Goal: Book appointment/travel/reservation

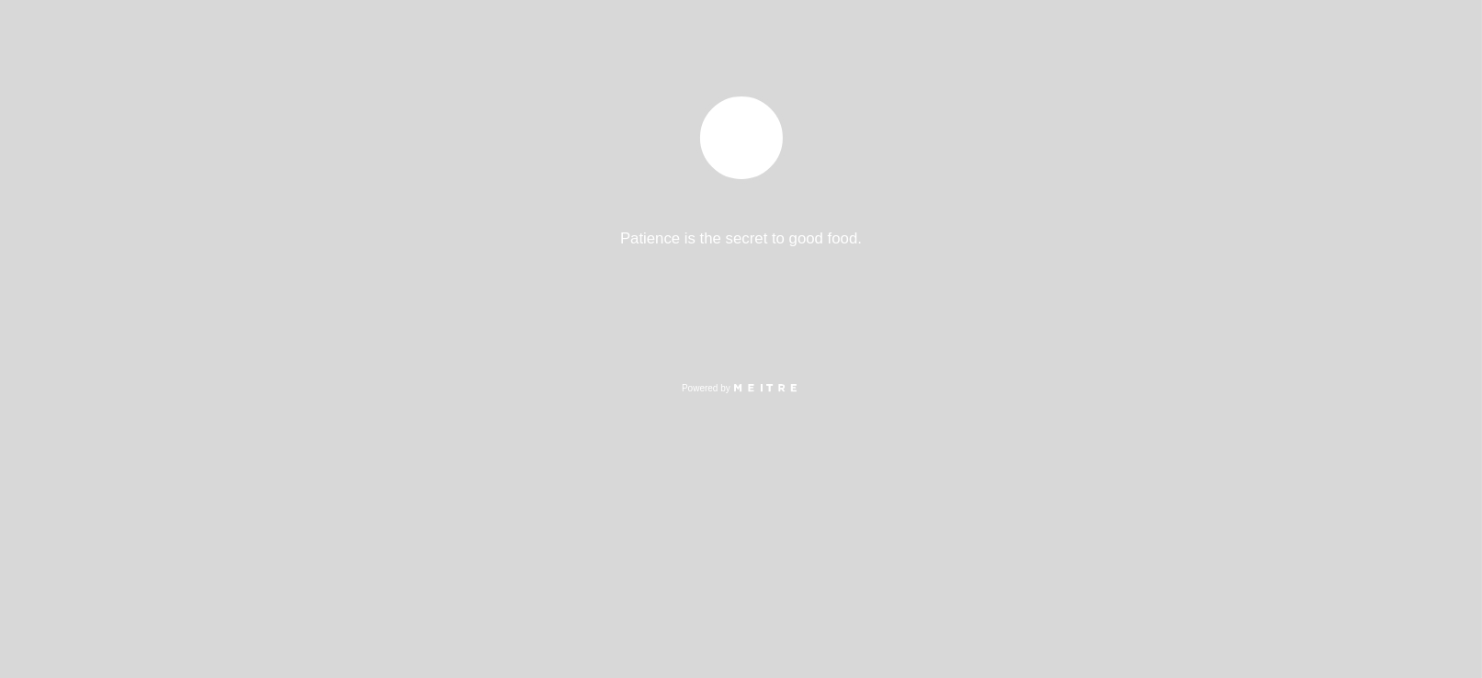
select select "es"
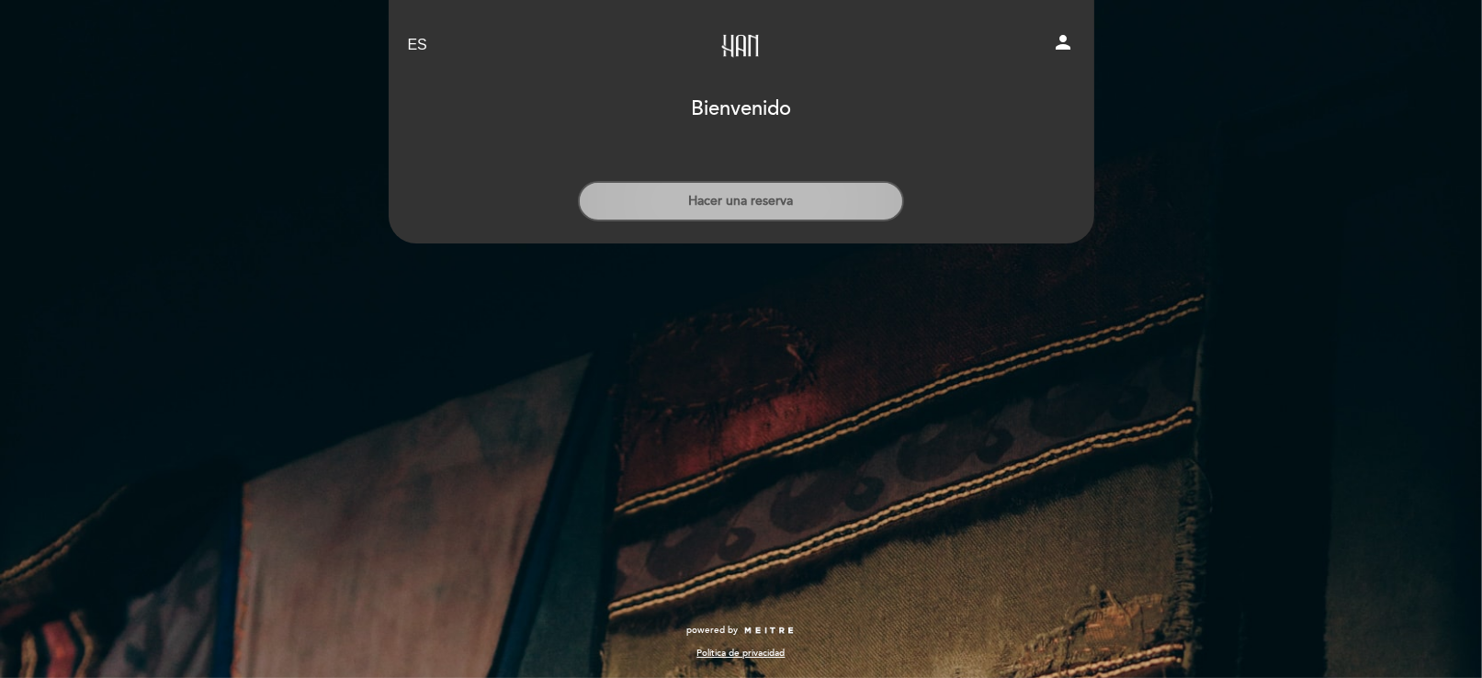
click at [776, 207] on button "Hacer una reserva" at bounding box center [741, 201] width 326 height 40
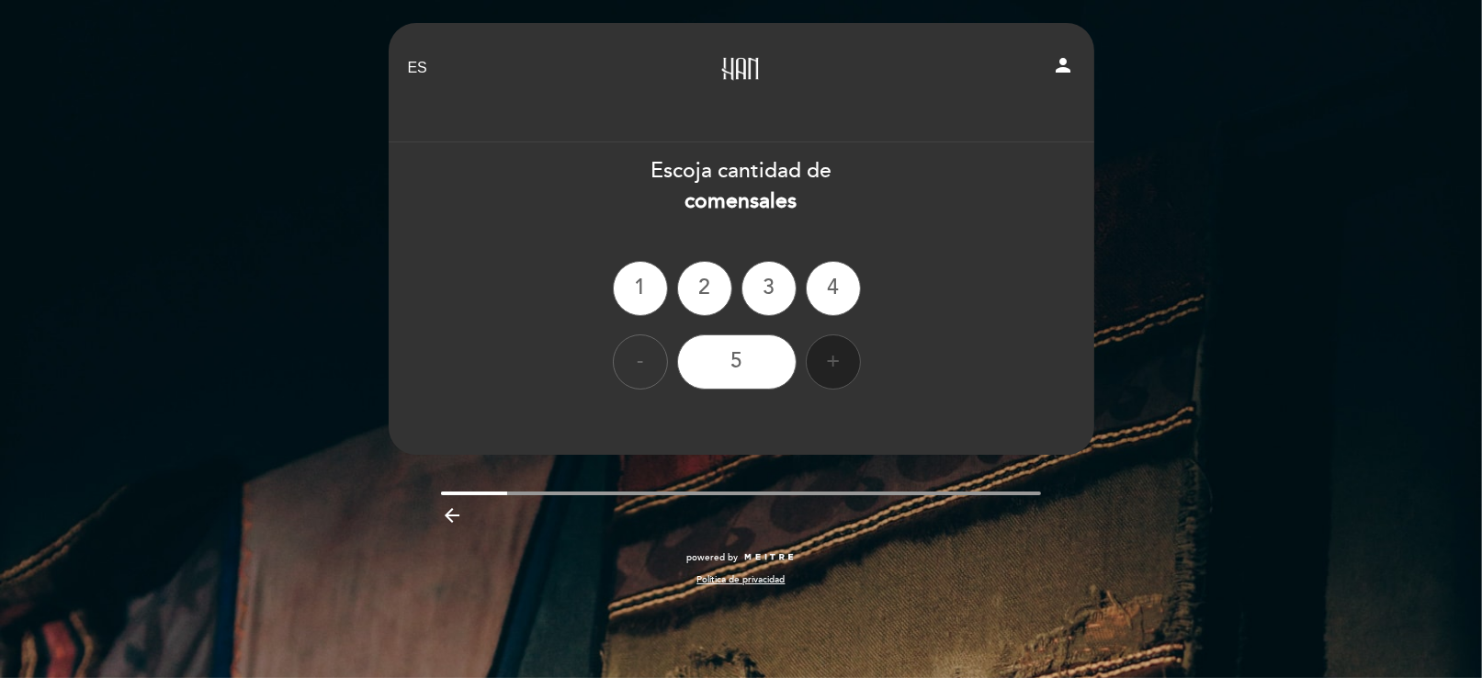
click at [832, 360] on div "+" at bounding box center [833, 361] width 55 height 55
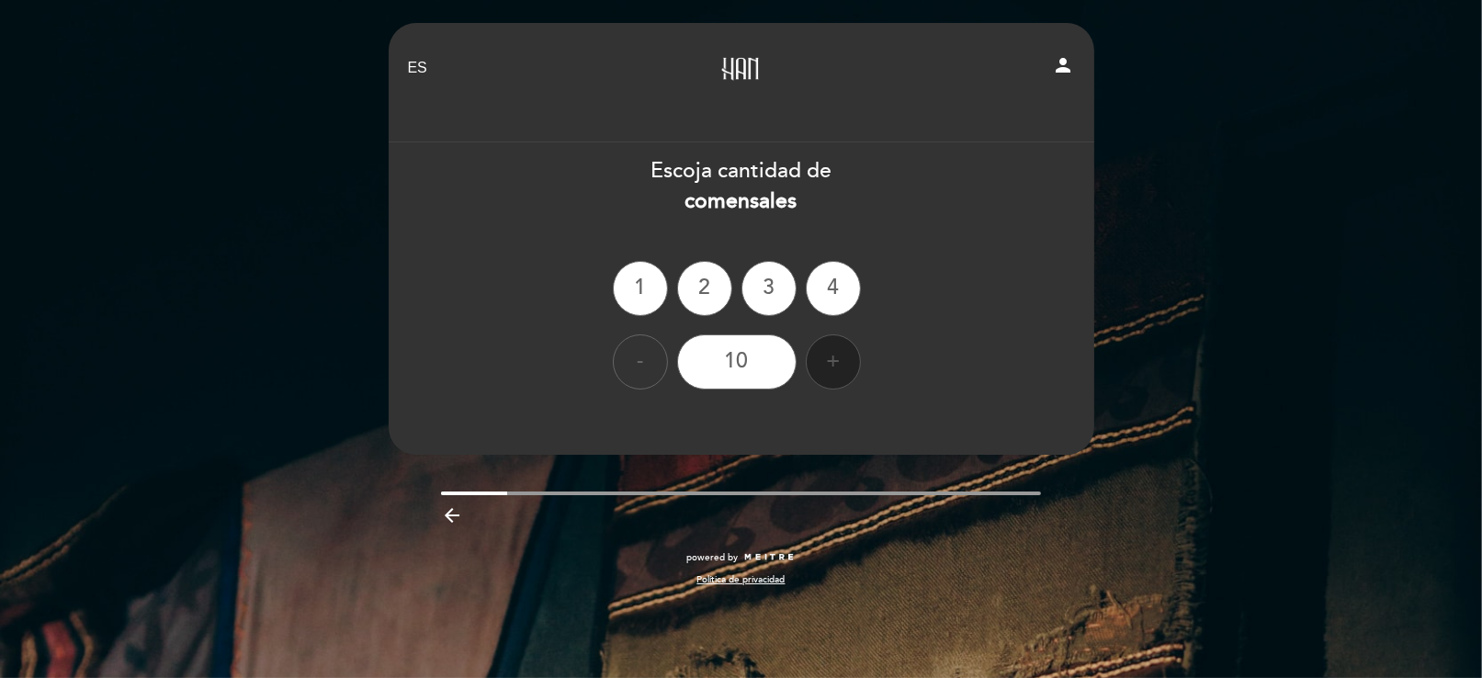
click at [832, 360] on div "+" at bounding box center [833, 361] width 55 height 55
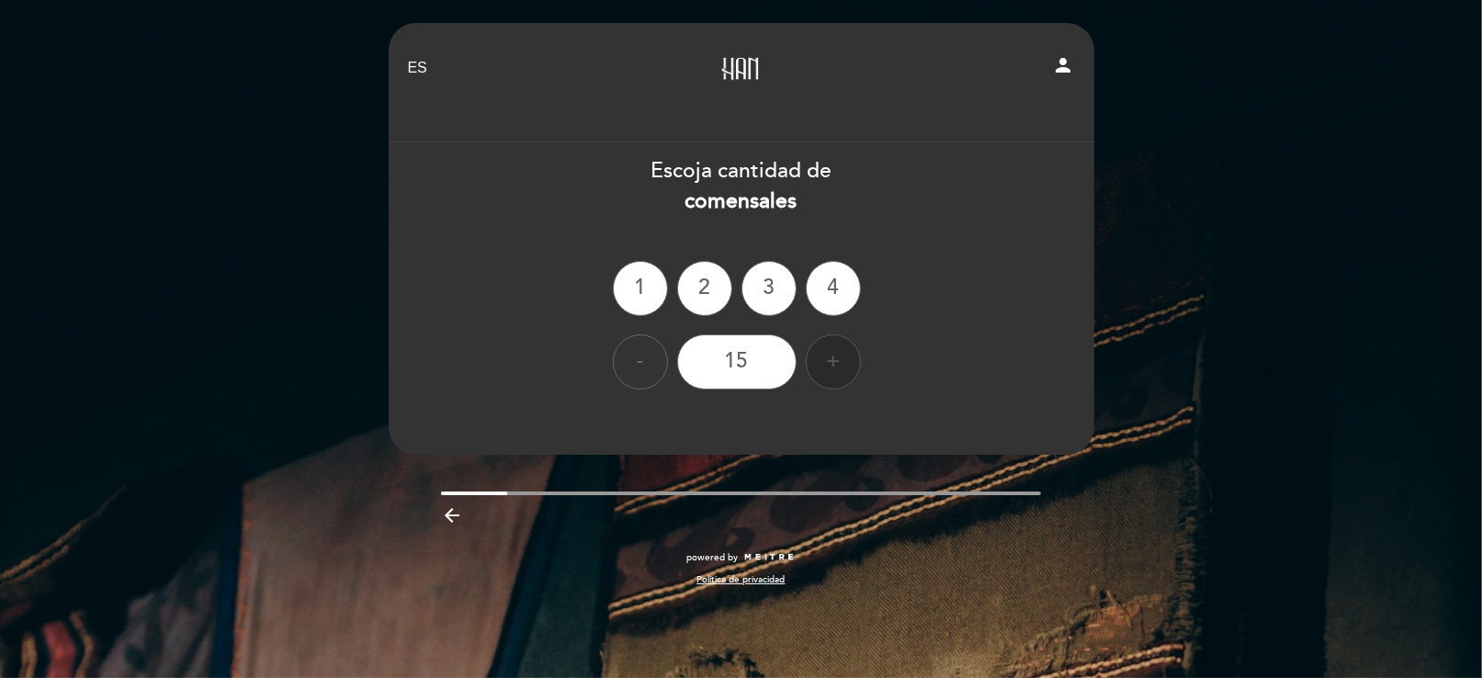
click at [832, 360] on div "+" at bounding box center [833, 361] width 55 height 55
click at [641, 365] on div "-" at bounding box center [640, 361] width 55 height 55
